Goal: Task Accomplishment & Management: Use online tool/utility

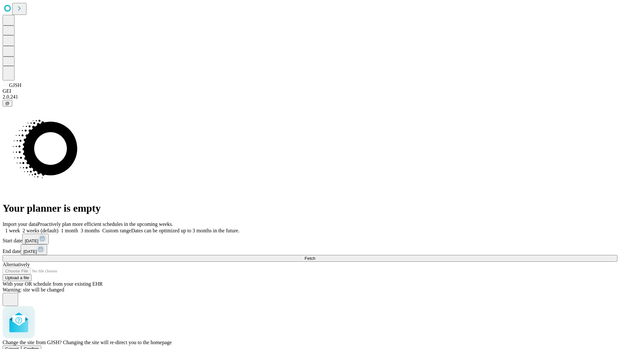
click at [39, 346] on span "Confirm" at bounding box center [31, 348] width 15 height 5
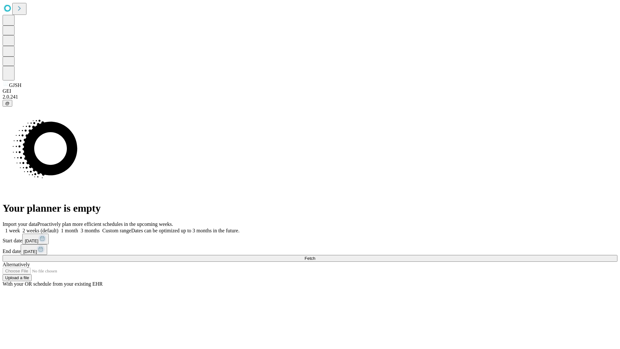
click at [20, 228] on label "1 week" at bounding box center [11, 230] width 17 height 5
click at [315, 256] on span "Fetch" at bounding box center [309, 258] width 11 height 5
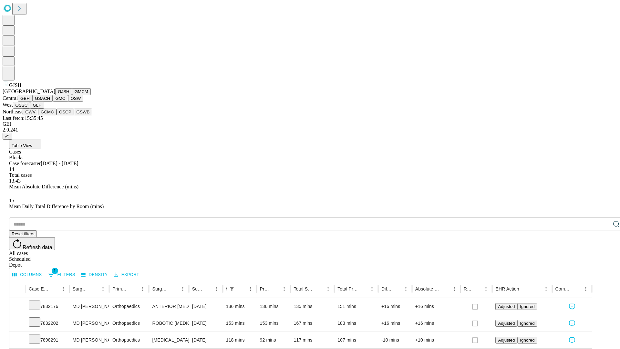
click at [72, 95] on button "GMCM" at bounding box center [81, 91] width 19 height 7
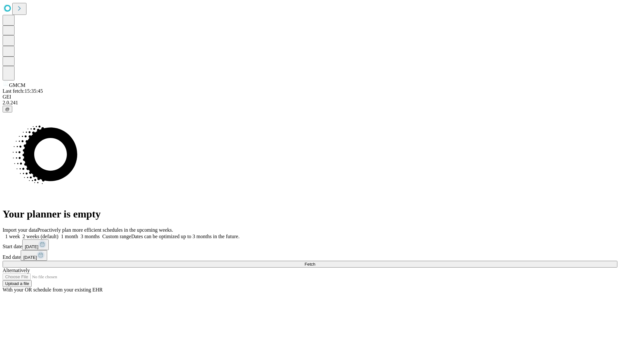
click at [20, 233] on label "1 week" at bounding box center [11, 235] width 17 height 5
click at [315, 262] on span "Fetch" at bounding box center [309, 264] width 11 height 5
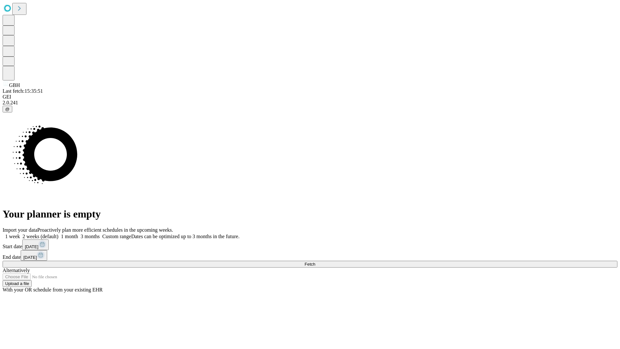
click at [315, 262] on span "Fetch" at bounding box center [309, 264] width 11 height 5
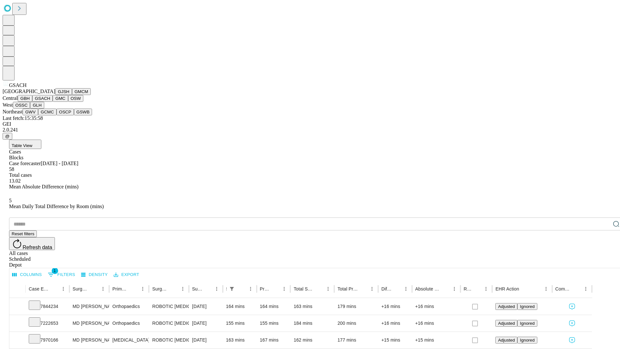
click at [53, 102] on button "GMC" at bounding box center [60, 98] width 15 height 7
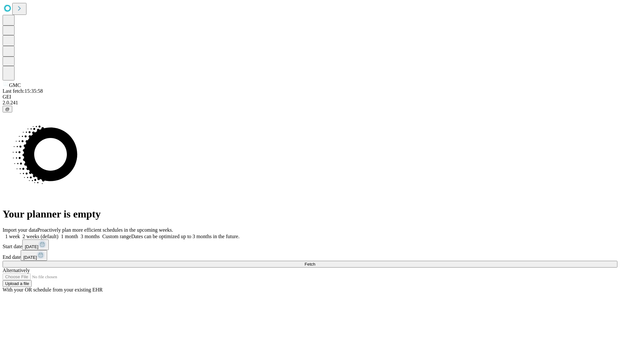
click at [20, 233] on label "1 week" at bounding box center [11, 235] width 17 height 5
click at [315, 262] on span "Fetch" at bounding box center [309, 264] width 11 height 5
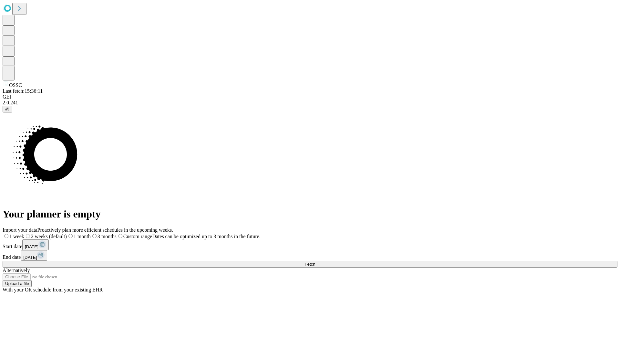
click at [315, 262] on span "Fetch" at bounding box center [309, 264] width 11 height 5
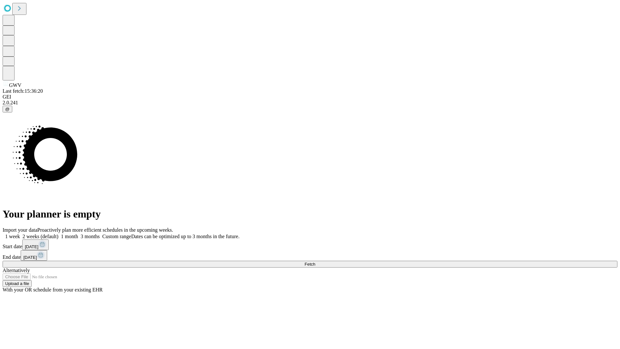
click at [20, 233] on label "1 week" at bounding box center [11, 235] width 17 height 5
click at [315, 262] on span "Fetch" at bounding box center [309, 264] width 11 height 5
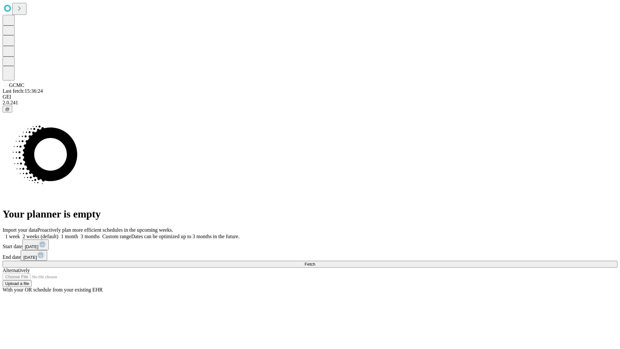
click at [315, 262] on span "Fetch" at bounding box center [309, 264] width 11 height 5
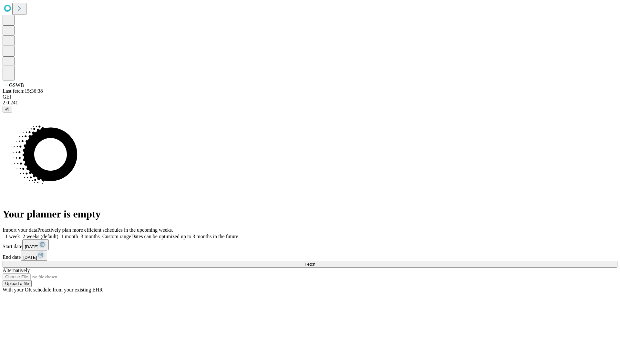
click at [20, 233] on label "1 week" at bounding box center [11, 235] width 17 height 5
click at [315, 262] on span "Fetch" at bounding box center [309, 264] width 11 height 5
